Goal: Navigation & Orientation: Find specific page/section

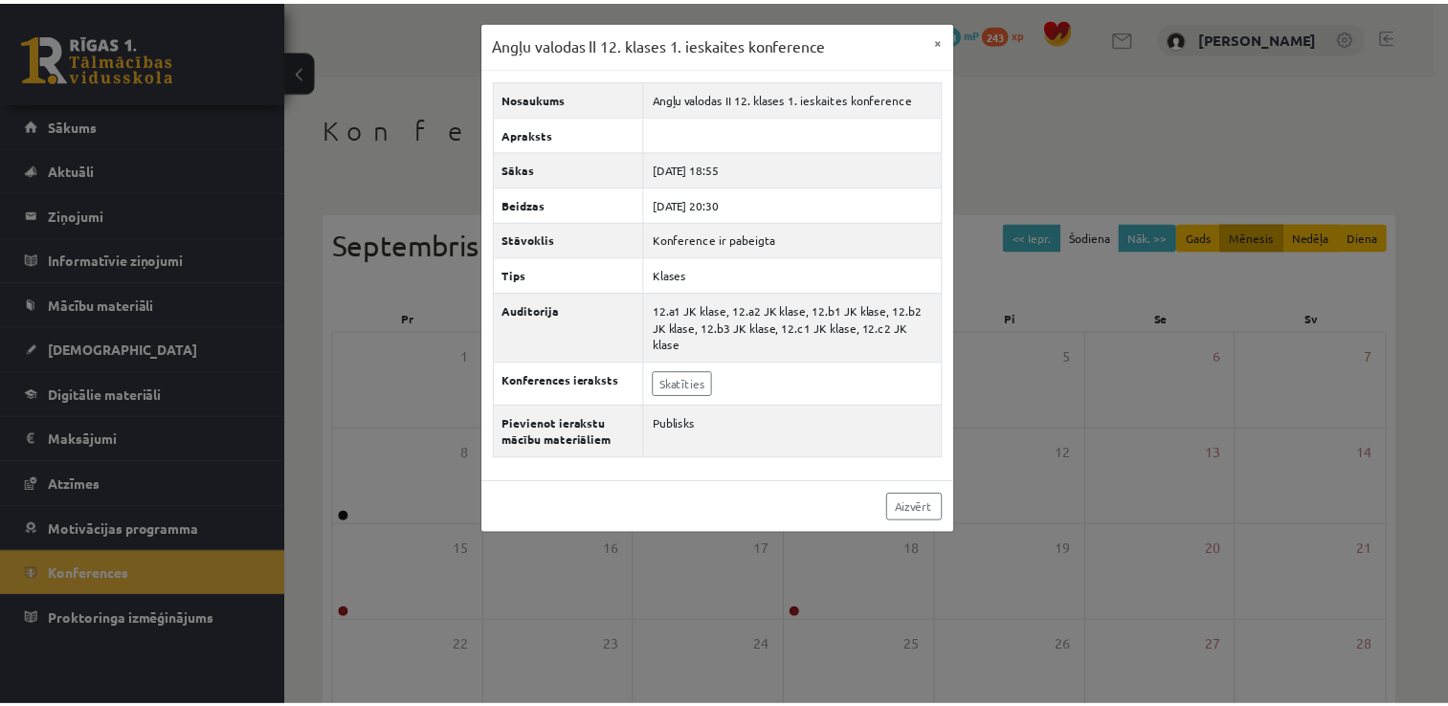
scroll to position [207, 0]
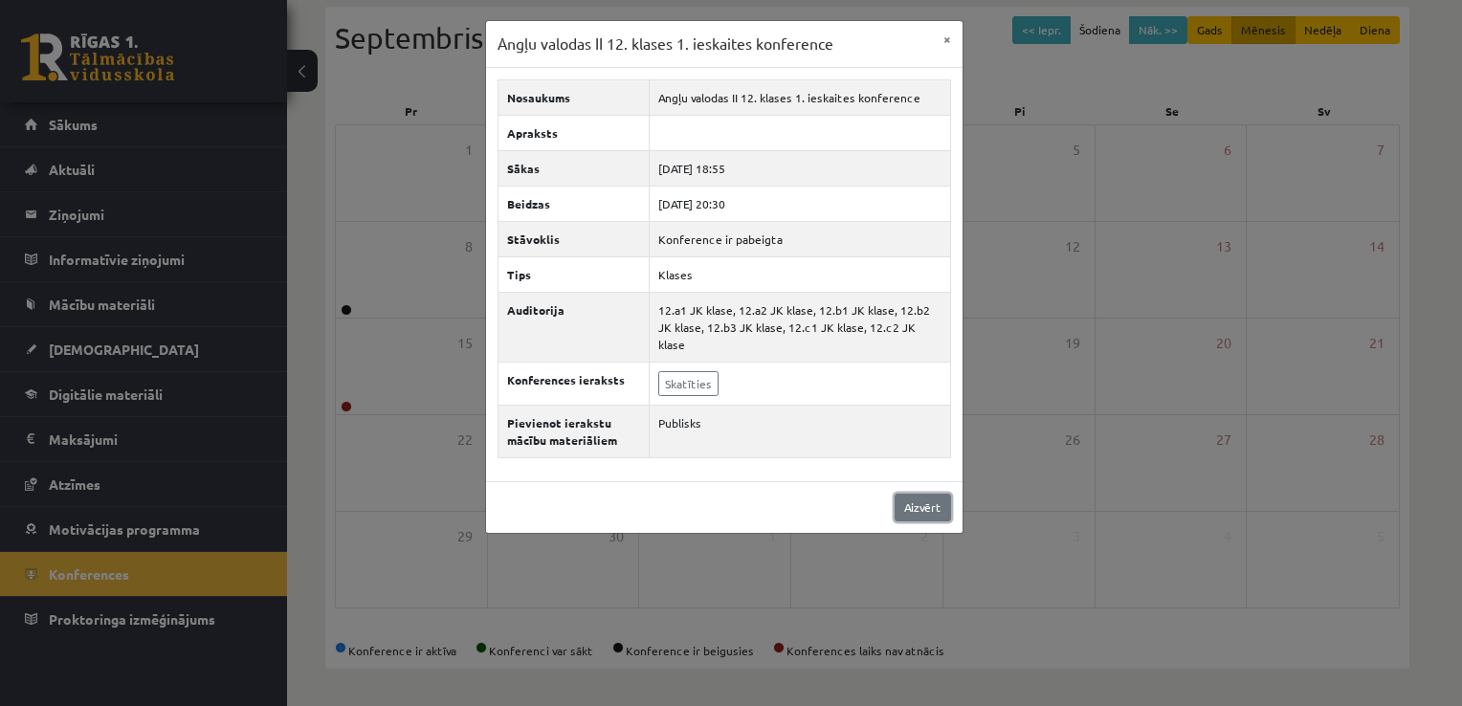
click at [932, 494] on link "Aizvērt" at bounding box center [923, 508] width 56 height 28
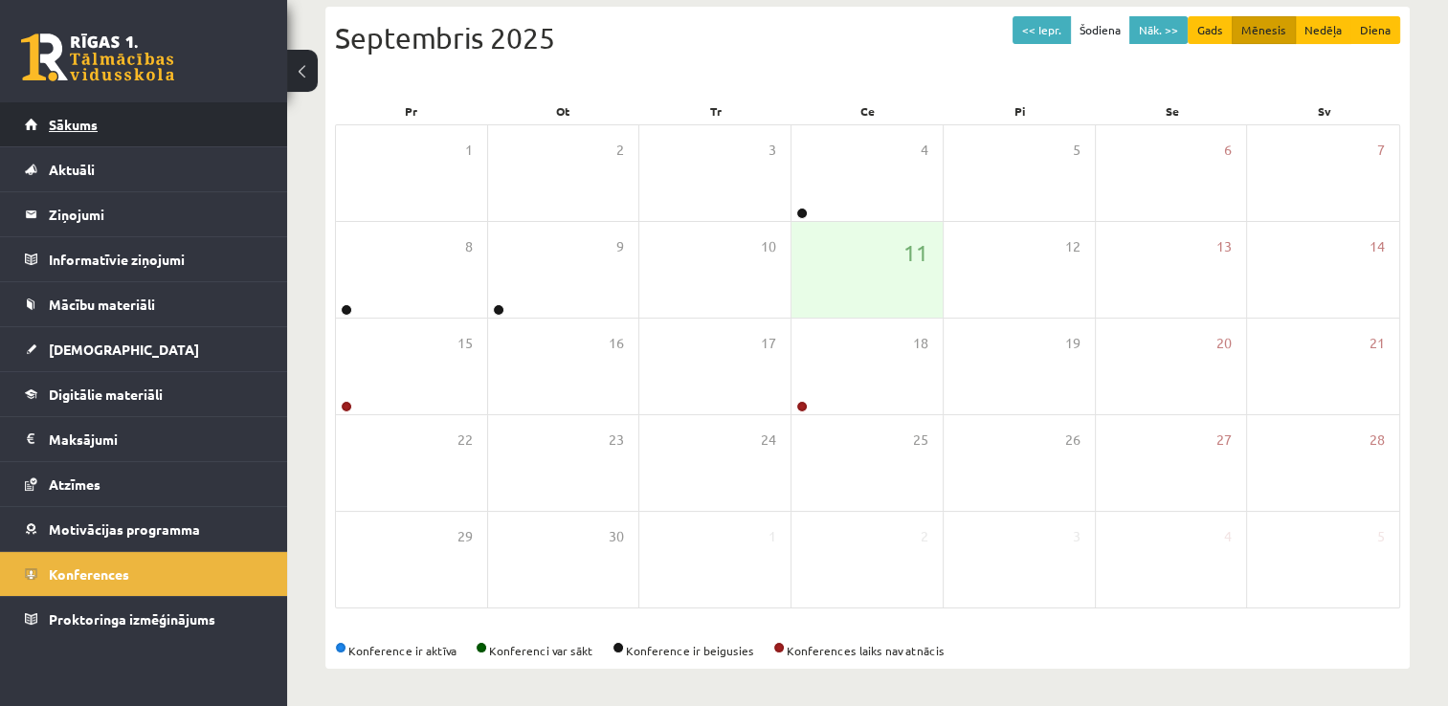
click at [92, 136] on link "Sākums" at bounding box center [144, 124] width 238 height 44
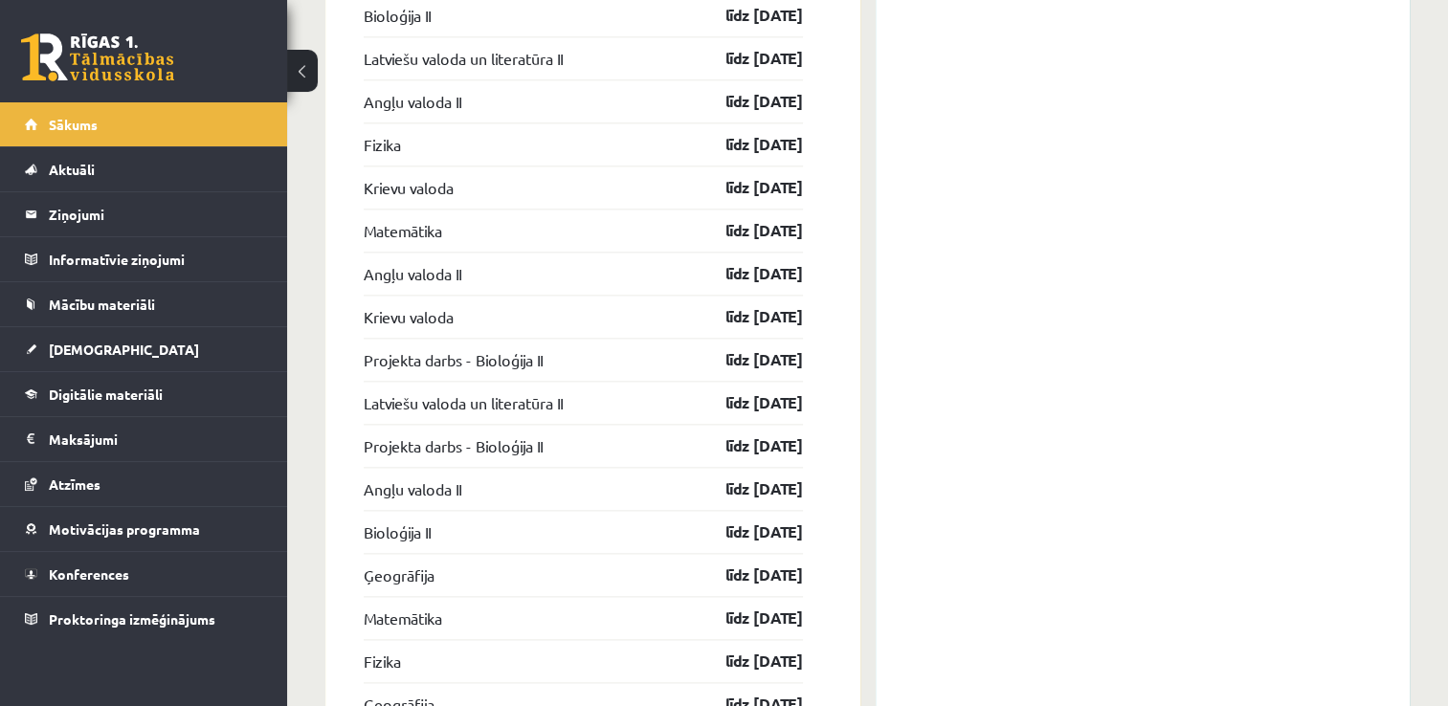
scroll to position [2555, 0]
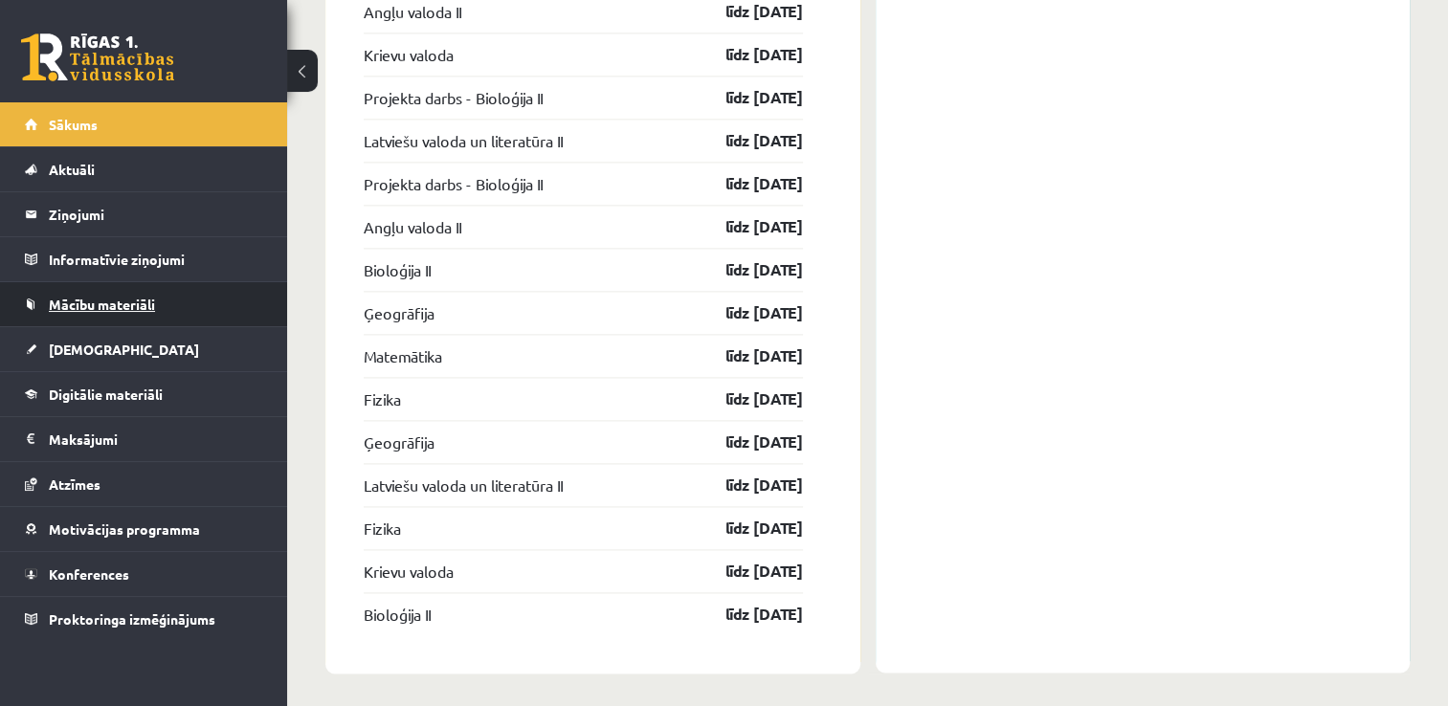
click at [171, 316] on link "Mācību materiāli" at bounding box center [144, 304] width 238 height 44
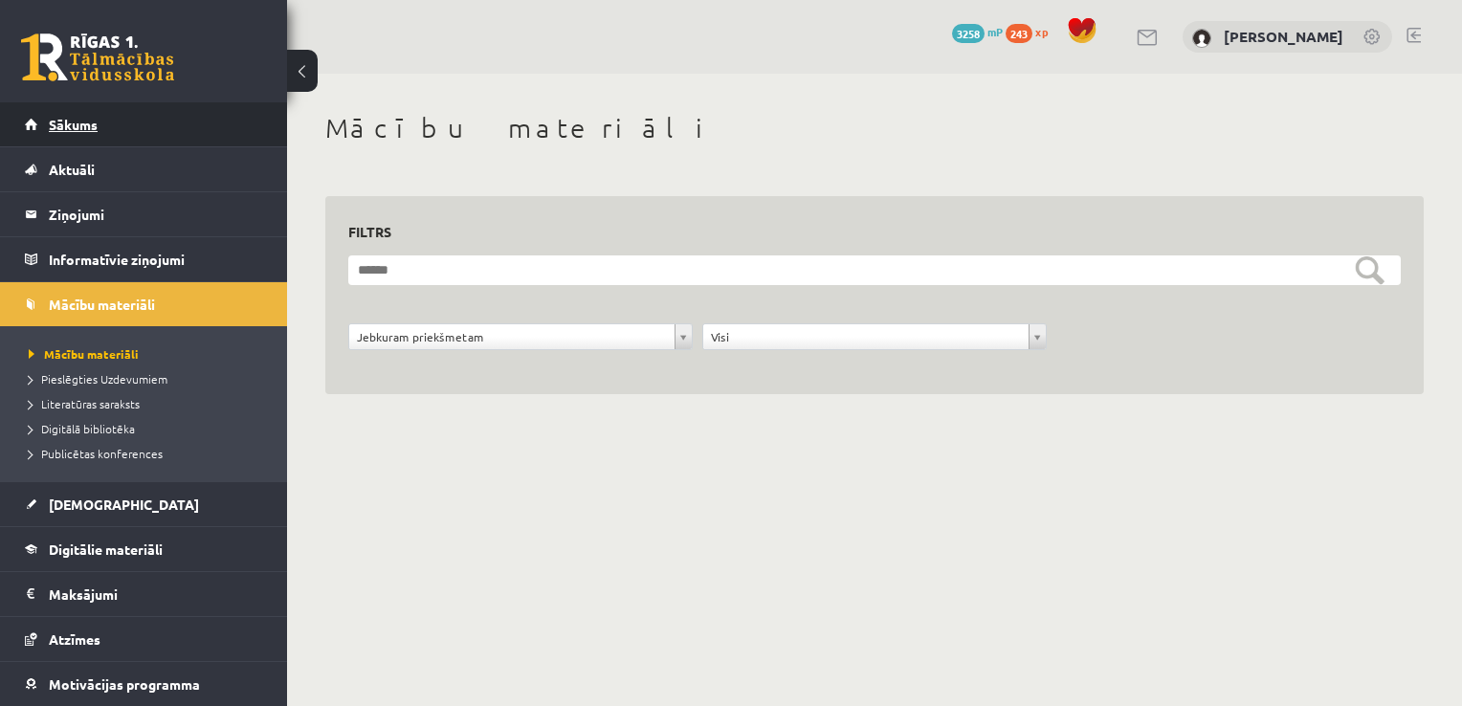
click at [160, 117] on link "Sākums" at bounding box center [144, 124] width 238 height 44
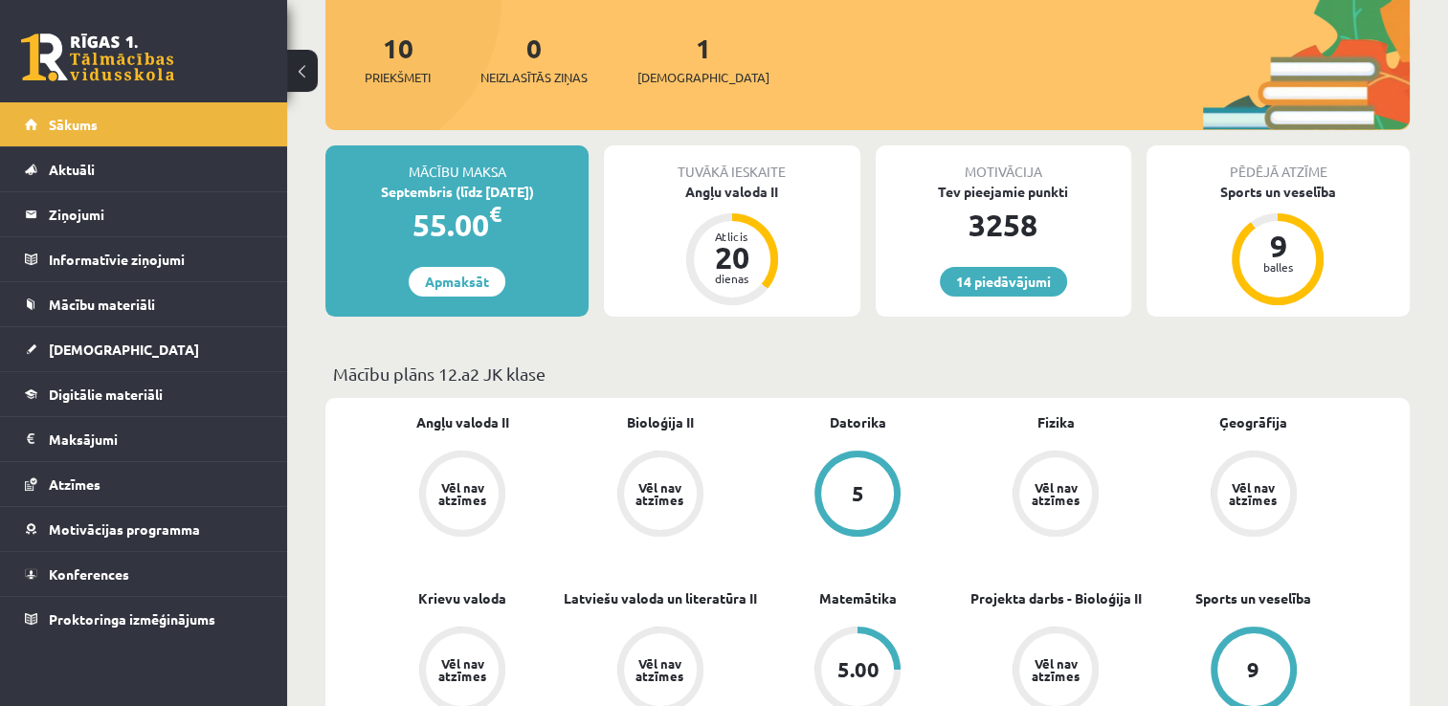
scroll to position [222, 0]
